Goal: Task Accomplishment & Management: Manage account settings

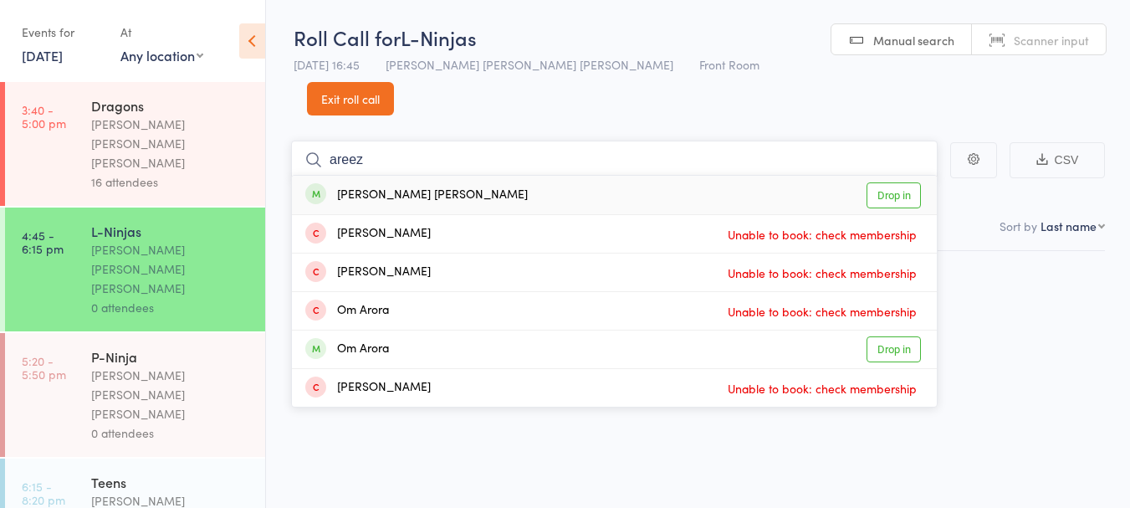
type input "areez"
click at [493, 176] on div "[PERSON_NAME] [PERSON_NAME] Drop in" at bounding box center [614, 195] width 645 height 38
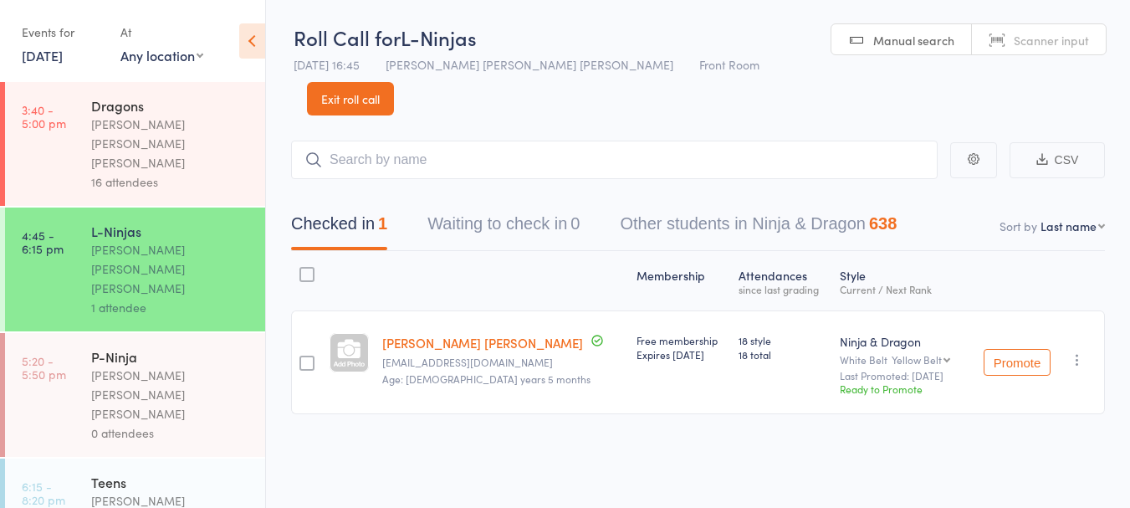
click at [55, 50] on link "15 Aug, 2025" at bounding box center [42, 55] width 41 height 18
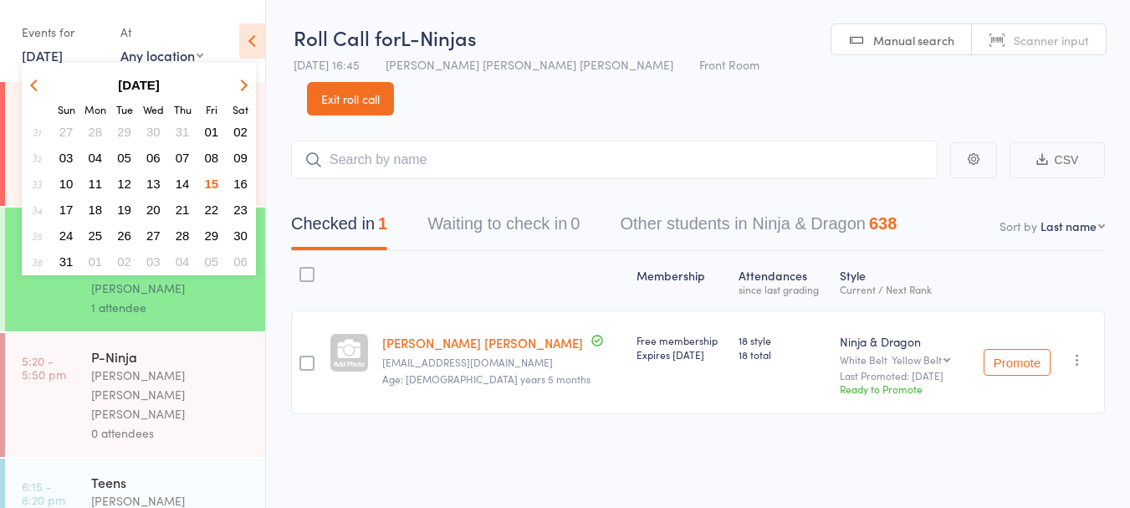
click at [212, 154] on span "08" at bounding box center [212, 158] width 14 height 14
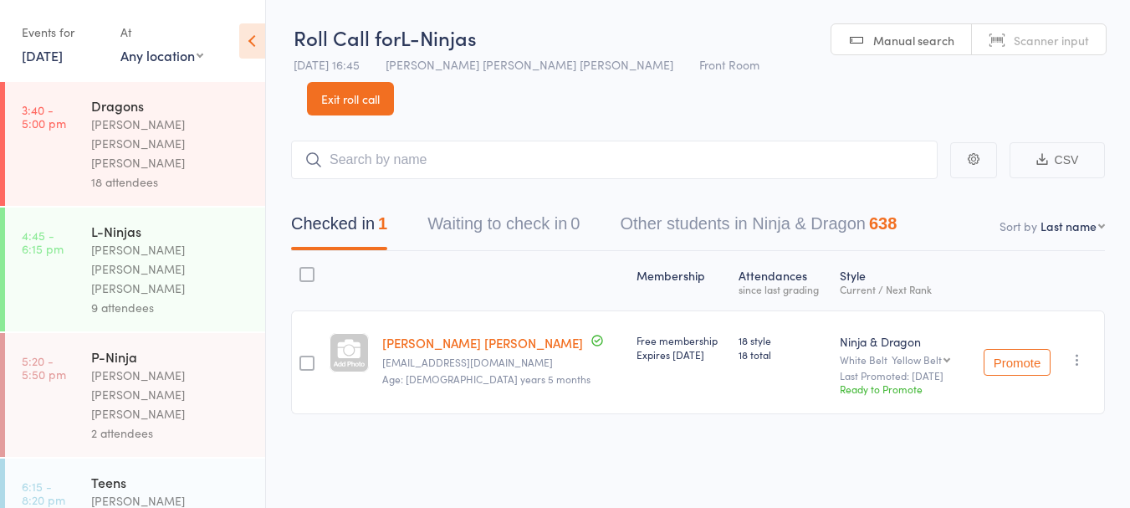
click at [63, 52] on link "8 Aug, 2025" at bounding box center [42, 55] width 41 height 18
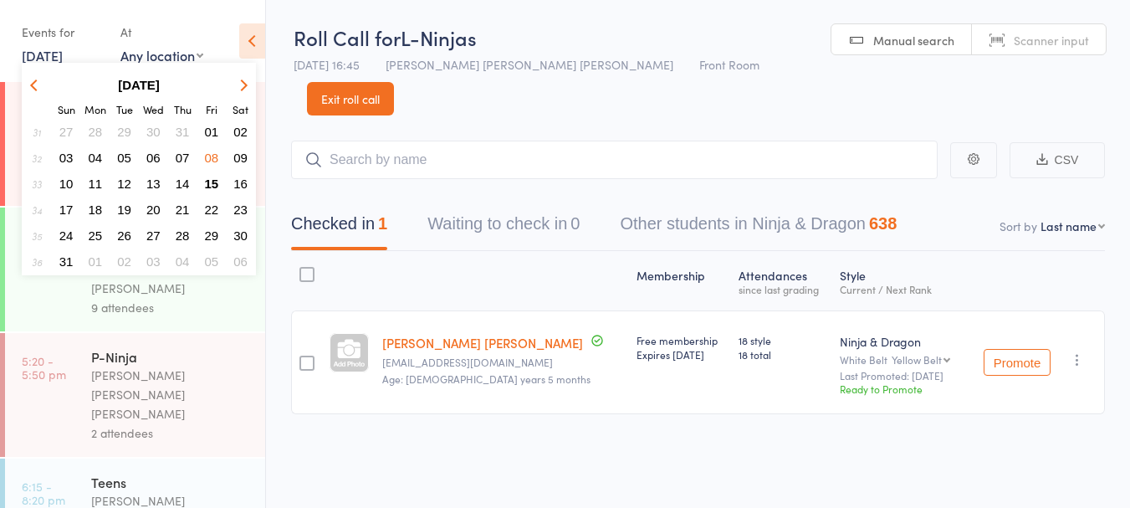
click at [207, 189] on span "15" at bounding box center [212, 183] width 14 height 14
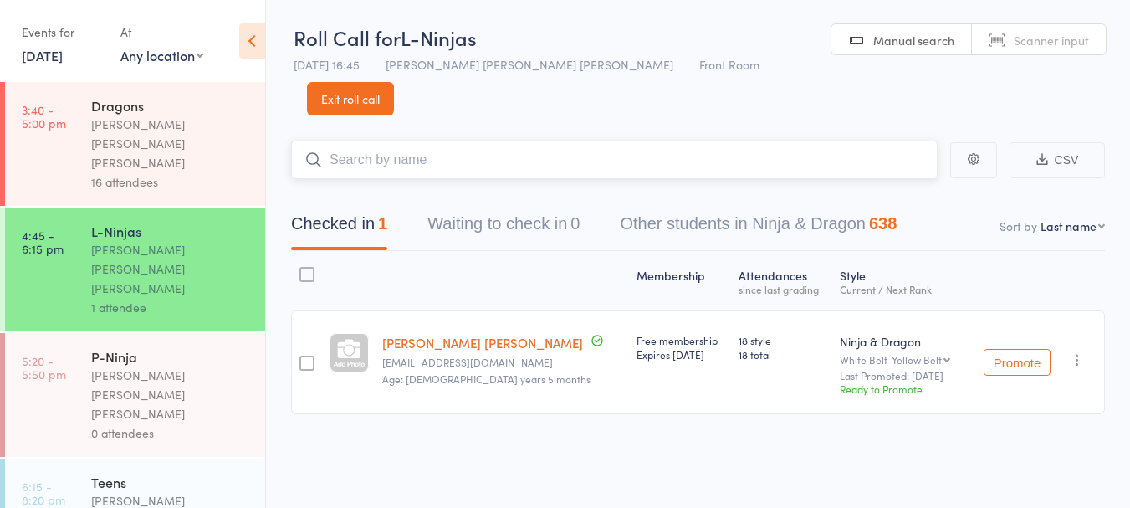
click at [400, 141] on input "search" at bounding box center [614, 160] width 647 height 38
click at [142, 172] on div "16 attendees" at bounding box center [171, 181] width 160 height 19
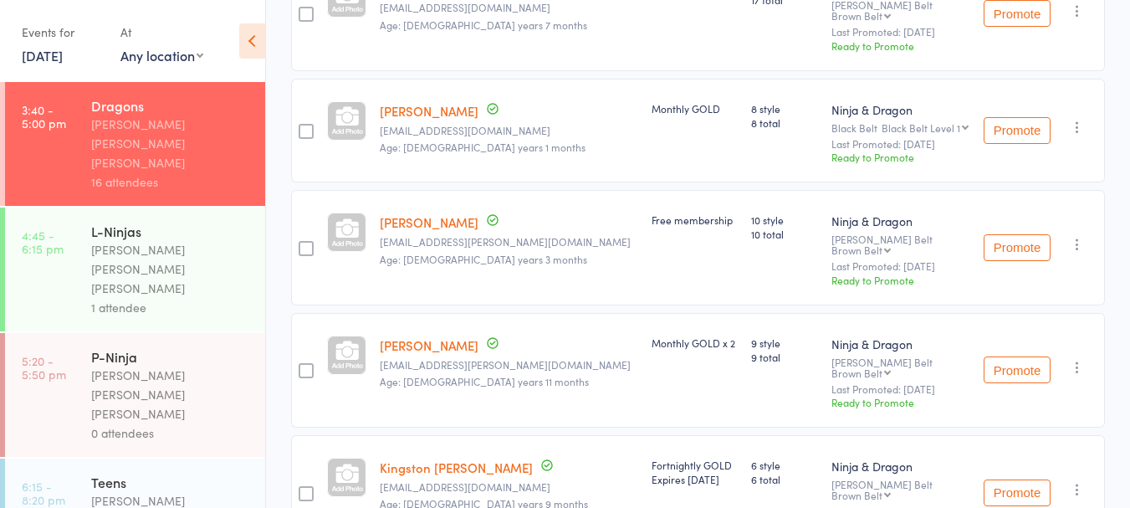
scroll to position [495, 0]
click at [417, 212] on link "Oskar Ferris" at bounding box center [429, 221] width 99 height 18
click at [161, 298] on div "1 attendee" at bounding box center [171, 307] width 160 height 19
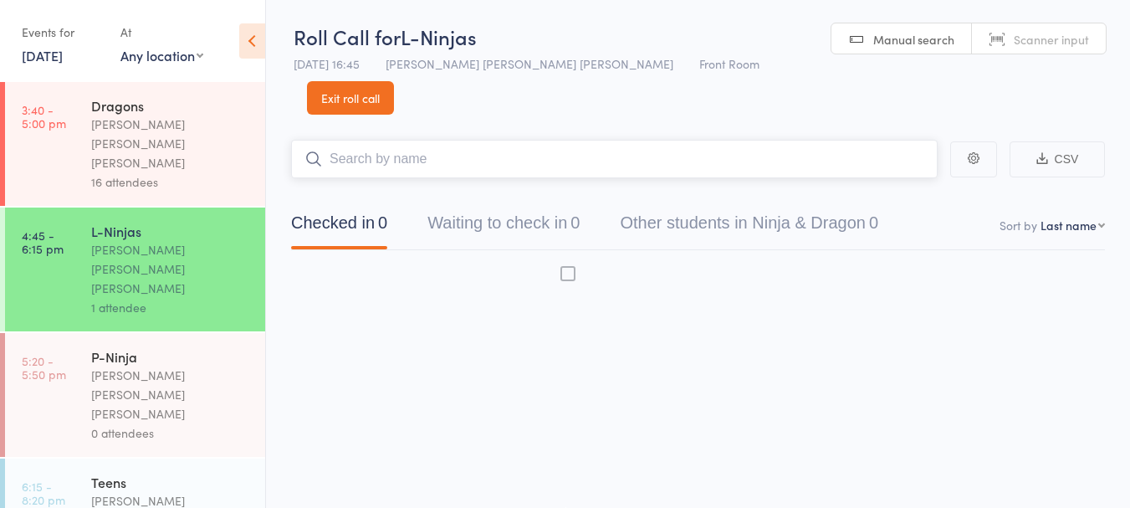
scroll to position [1, 0]
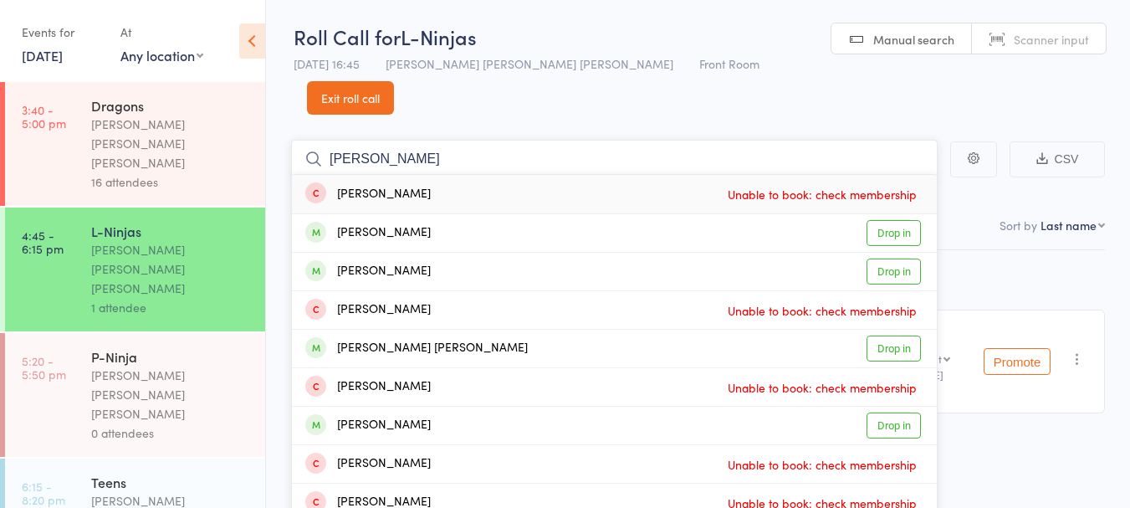
type input "abir"
click at [453, 214] on div "Abir Kamboj Drop in" at bounding box center [614, 233] width 645 height 38
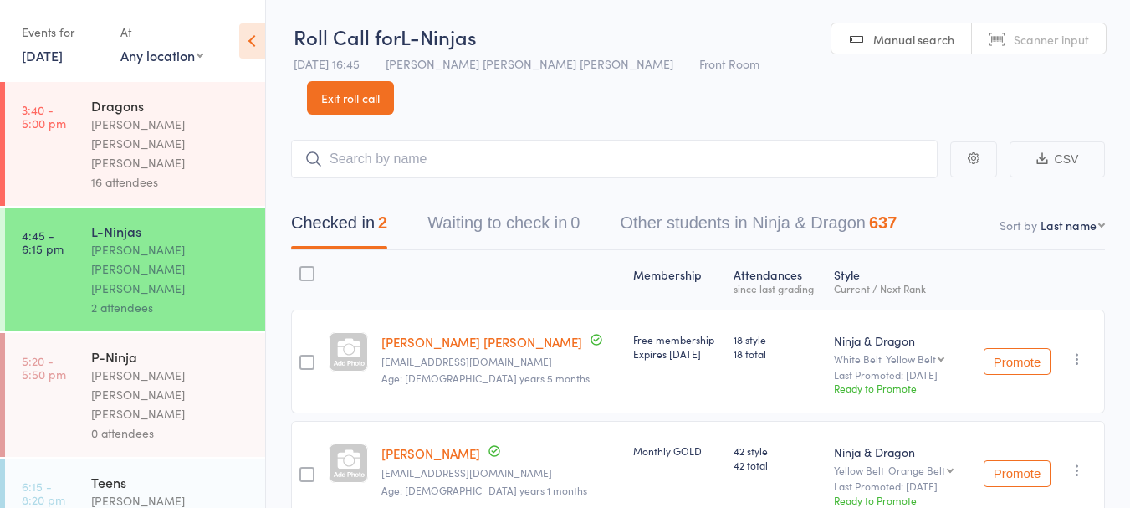
click at [470, 333] on link "[PERSON_NAME] [PERSON_NAME]" at bounding box center [481, 342] width 201 height 18
click at [396, 140] on input "search" at bounding box center [614, 159] width 647 height 38
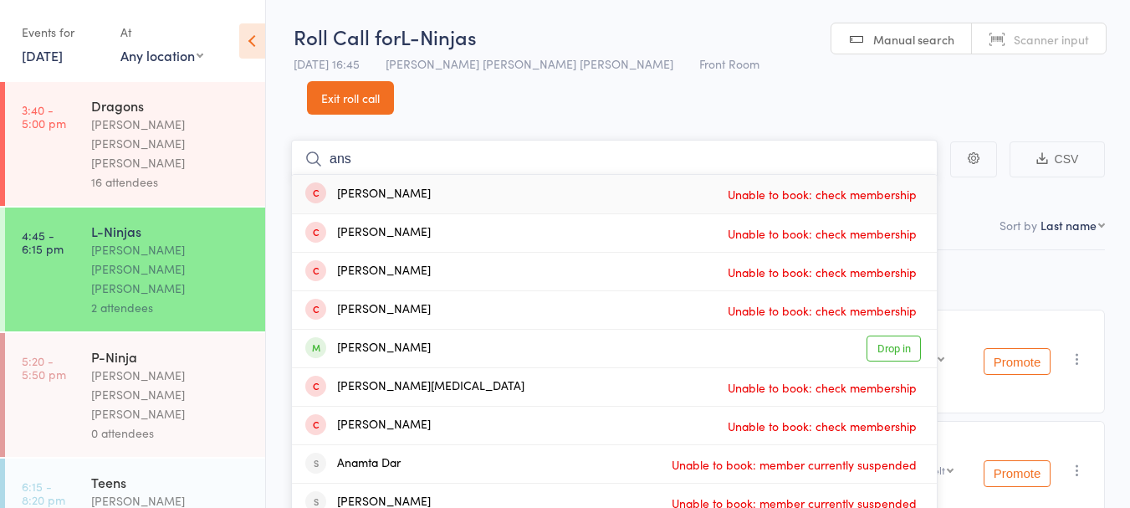
type input "ans"
click at [359, 300] on div "Ansh Kalkat" at bounding box center [367, 309] width 125 height 19
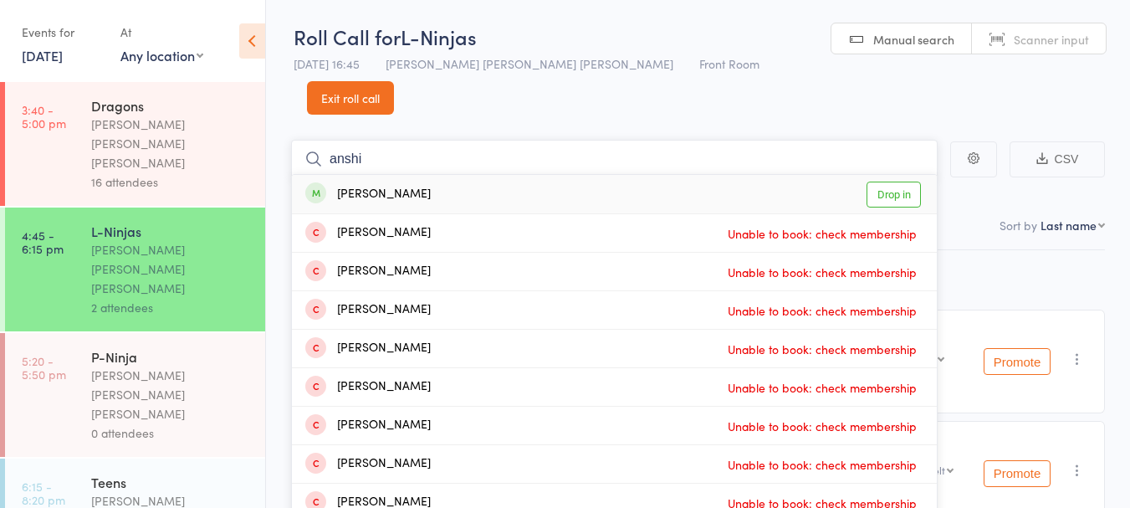
type input "anshi"
click at [433, 175] on div "Anshi Surana Drop in" at bounding box center [614, 194] width 645 height 38
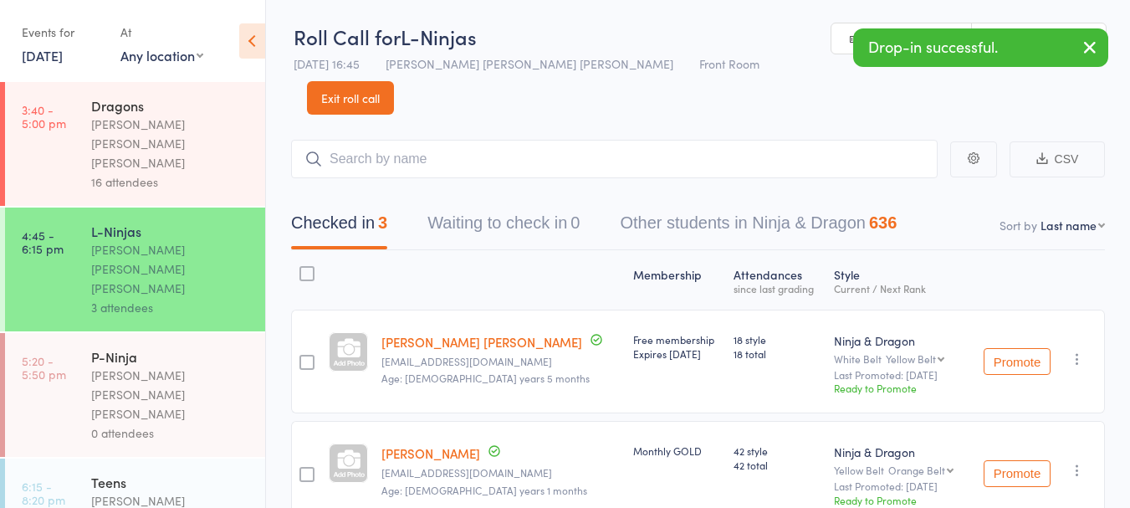
click at [450, 333] on link "[PERSON_NAME] [PERSON_NAME]" at bounding box center [481, 342] width 201 height 18
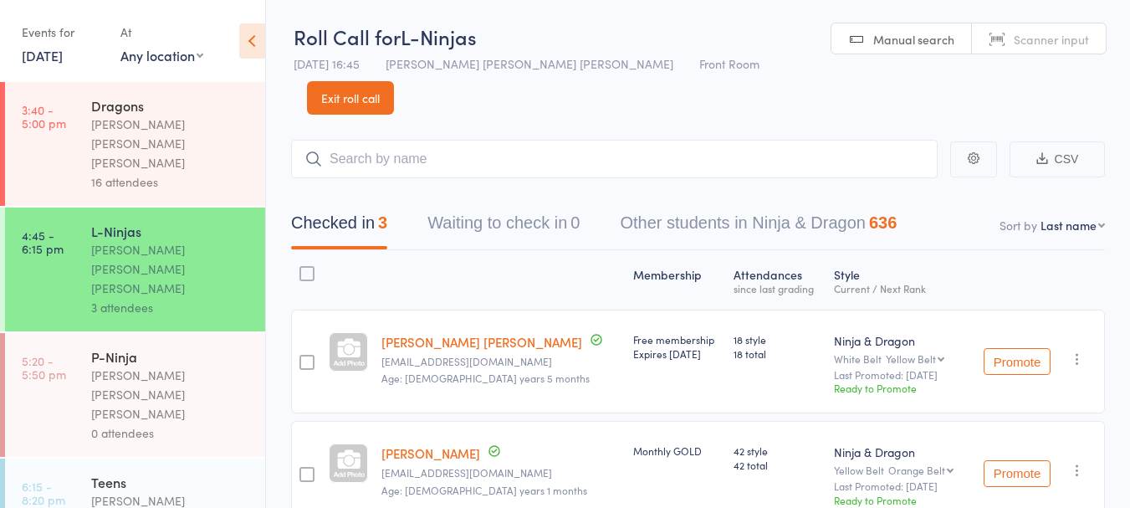
click at [44, 50] on link "15 Aug, 2025" at bounding box center [42, 55] width 41 height 18
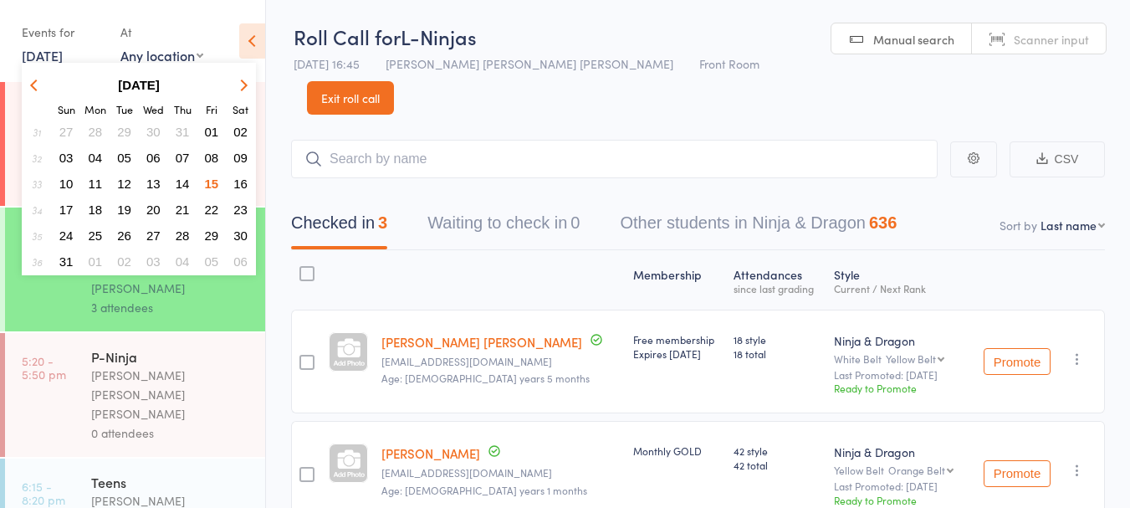
click at [207, 161] on span "08" at bounding box center [212, 158] width 14 height 14
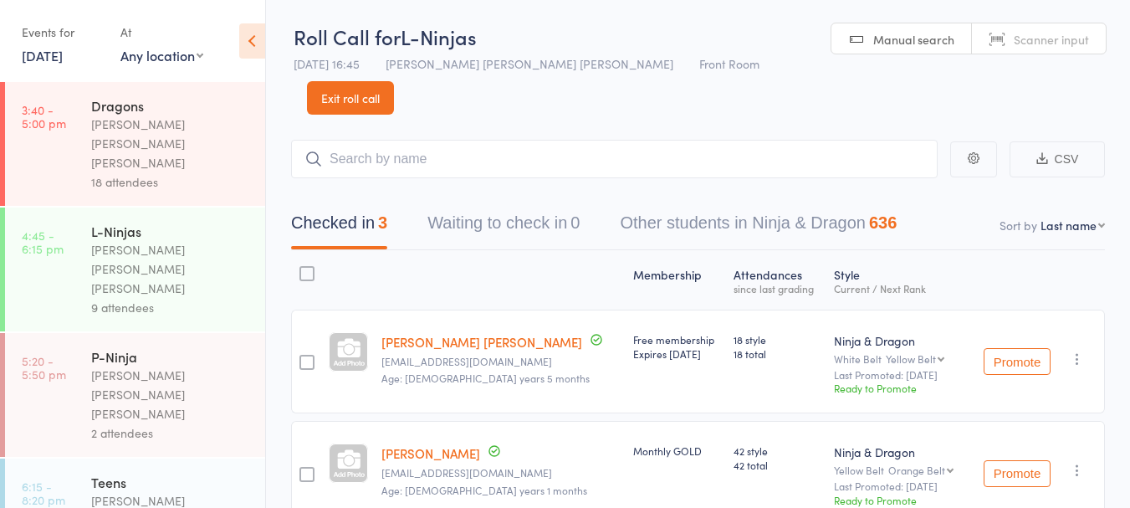
click at [54, 51] on link "8 Aug, 2025" at bounding box center [42, 55] width 41 height 18
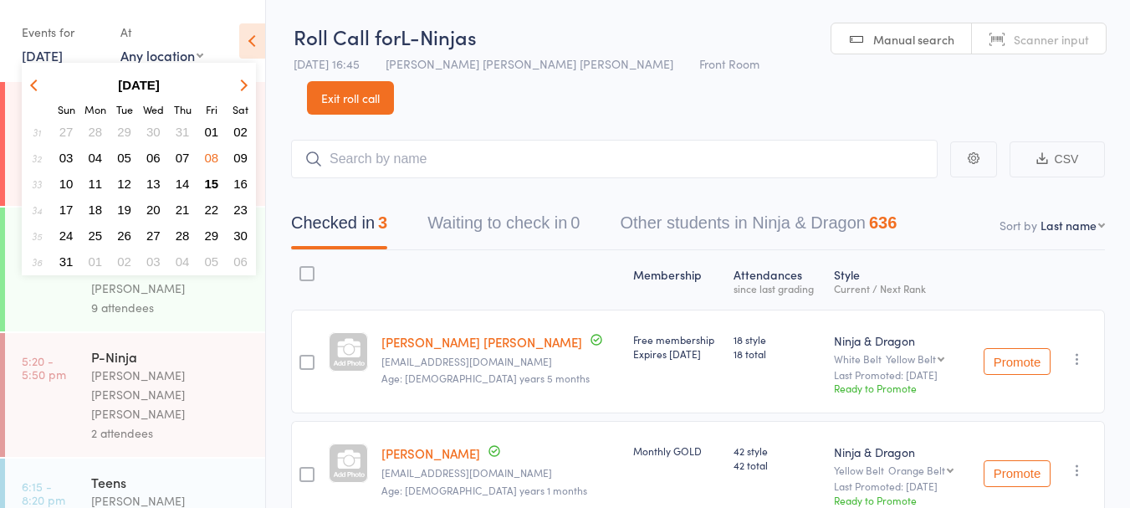
click at [216, 182] on span "15" at bounding box center [212, 183] width 14 height 14
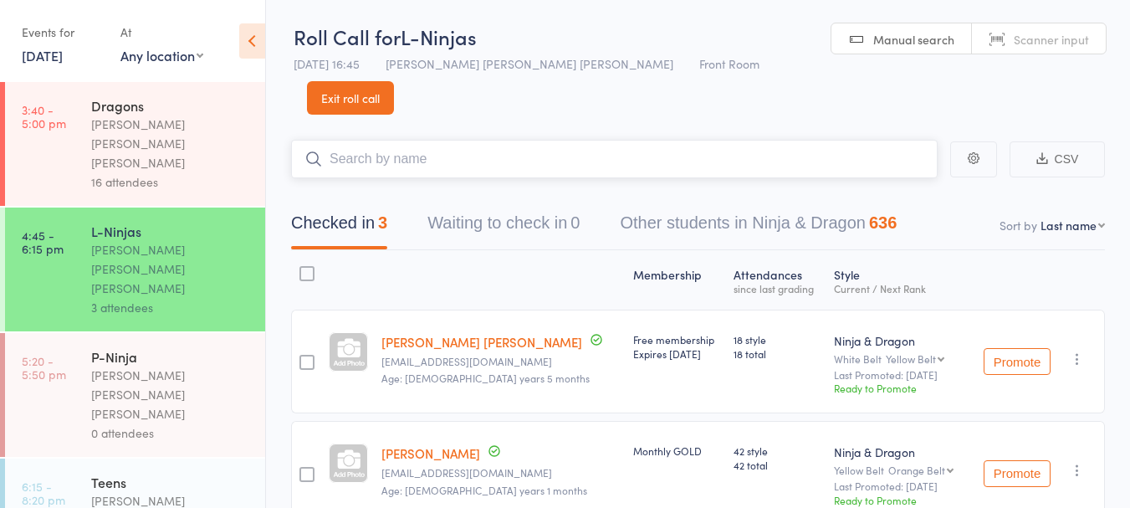
click at [541, 140] on input "search" at bounding box center [614, 159] width 647 height 38
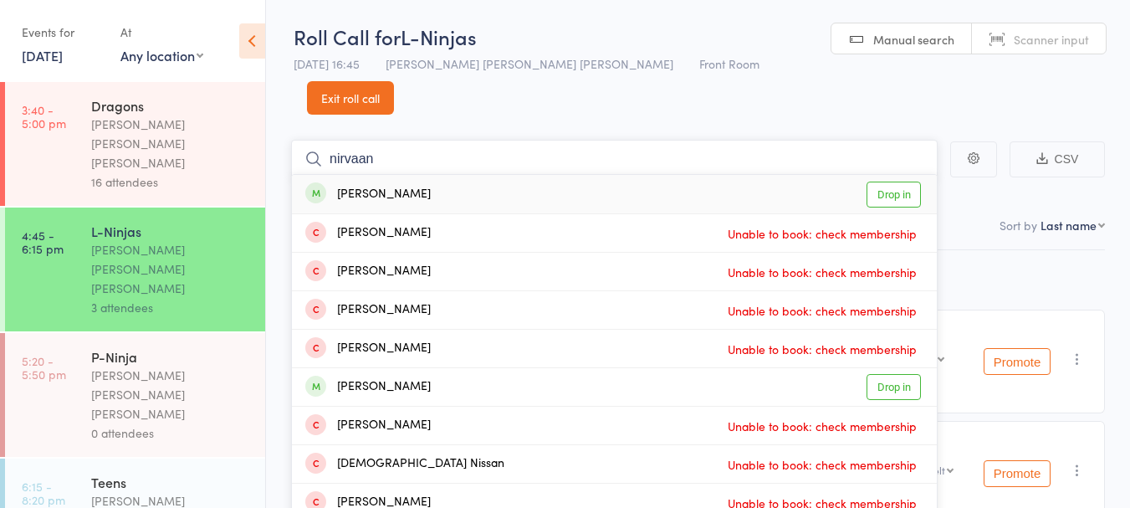
type input "nirvaan"
click at [470, 175] on div "Nirvaan Aggarwal Drop in" at bounding box center [614, 194] width 645 height 38
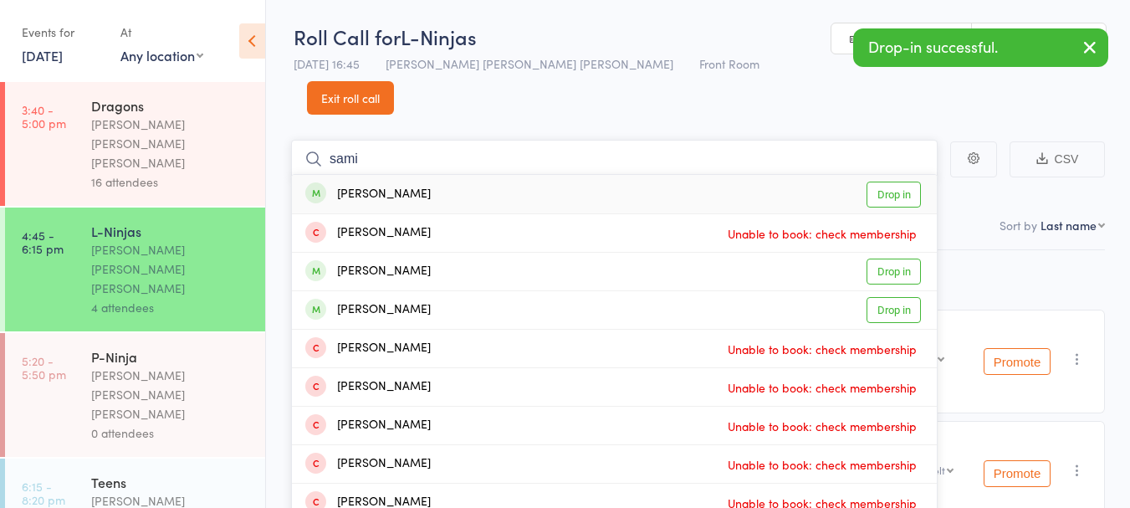
type input "sami"
click at [460, 253] on div "Samiyog Shrestha Drop in" at bounding box center [614, 272] width 645 height 38
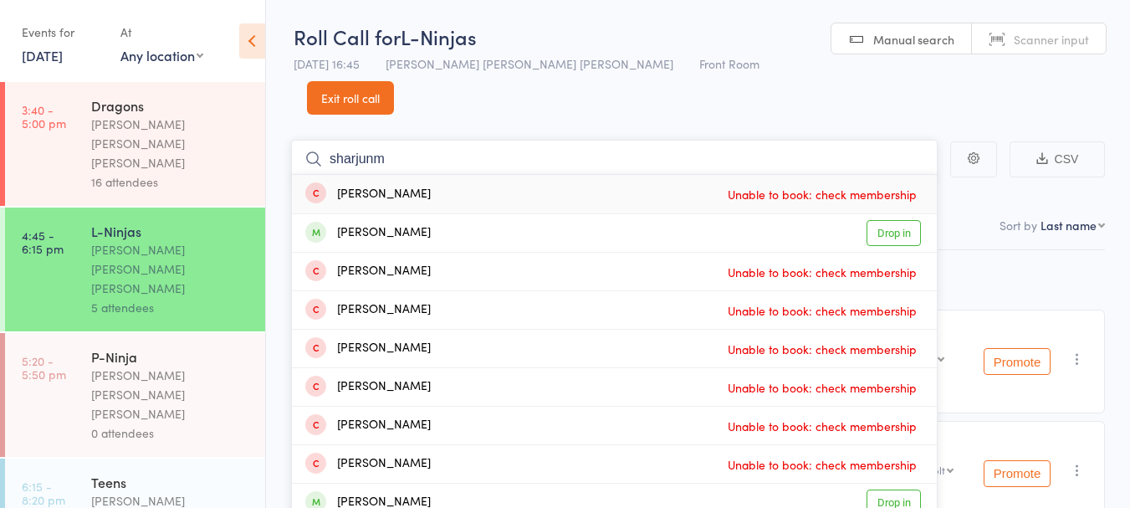
type input "sharjunm"
click at [504, 214] on div "Sharjun Boobala Krishnan Drop in" at bounding box center [614, 233] width 645 height 38
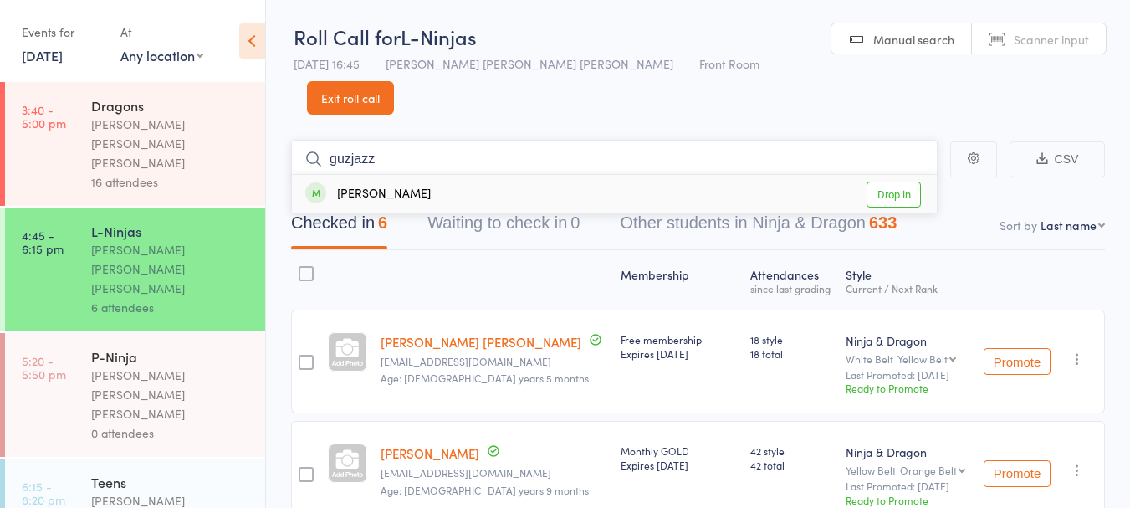
type input "guzjazz"
click at [479, 175] on div "Gurjazz Singh Drop in" at bounding box center [614, 194] width 645 height 38
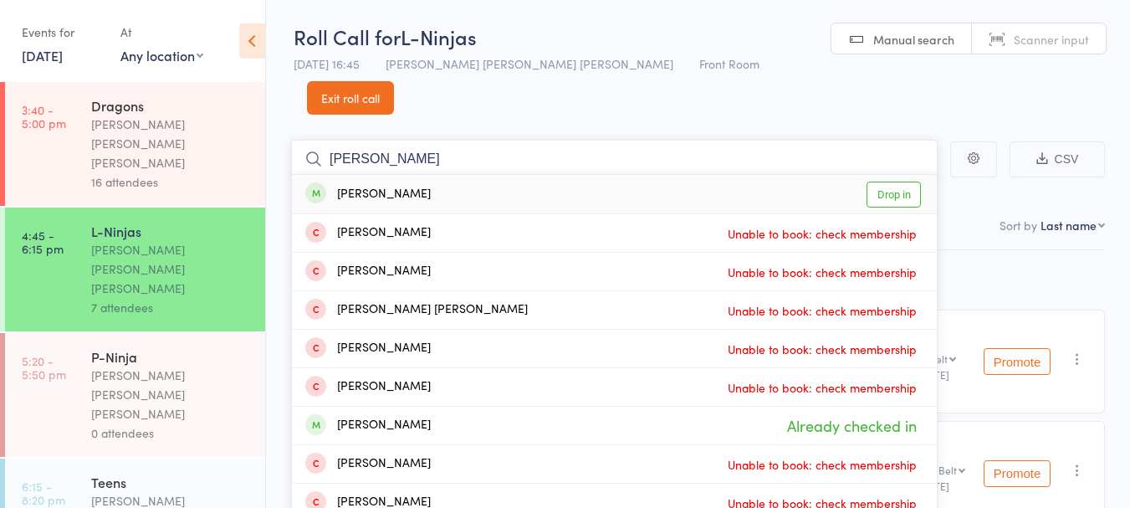
type input "surya"
click at [493, 175] on div "Surya Kadabigere Drop in" at bounding box center [614, 194] width 645 height 38
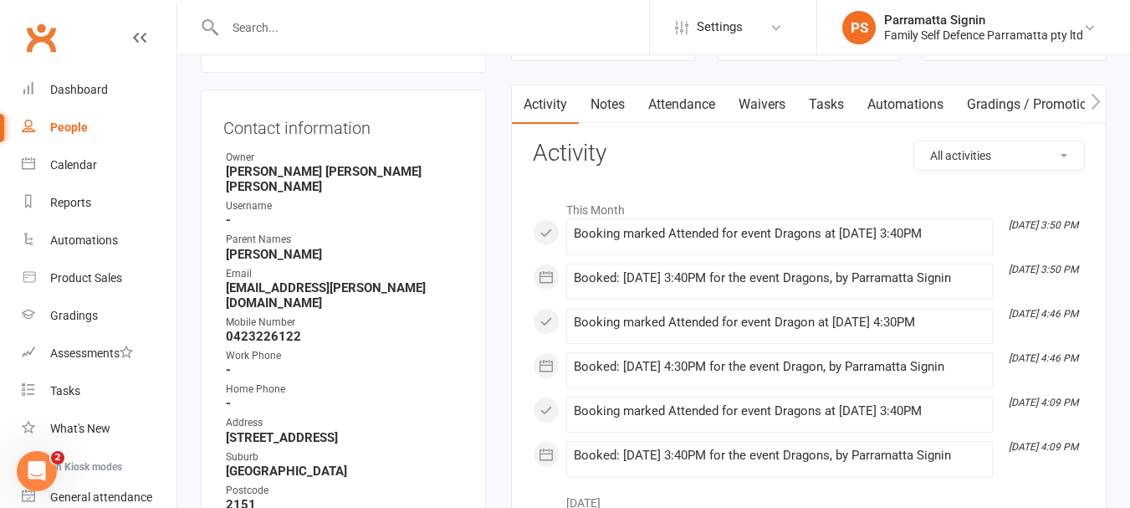
scroll to position [152, 0]
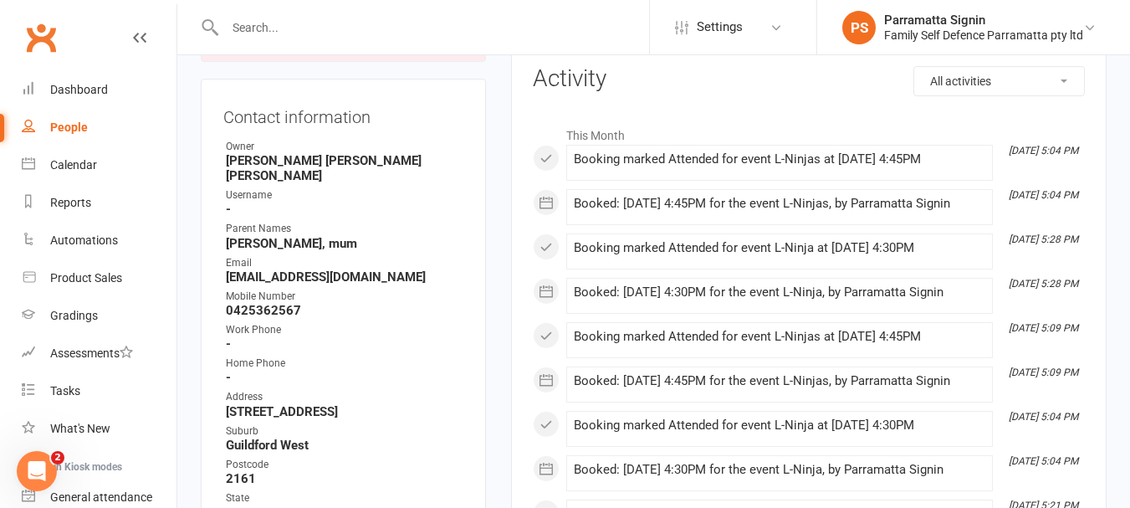
scroll to position [225, 0]
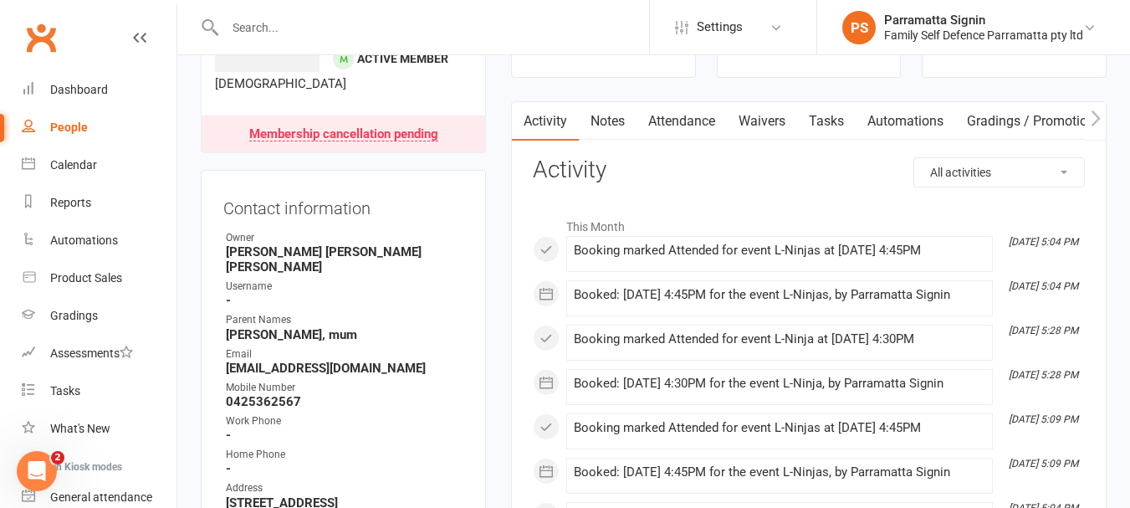
scroll to position [125, 0]
